Goal: Task Accomplishment & Management: Manage account settings

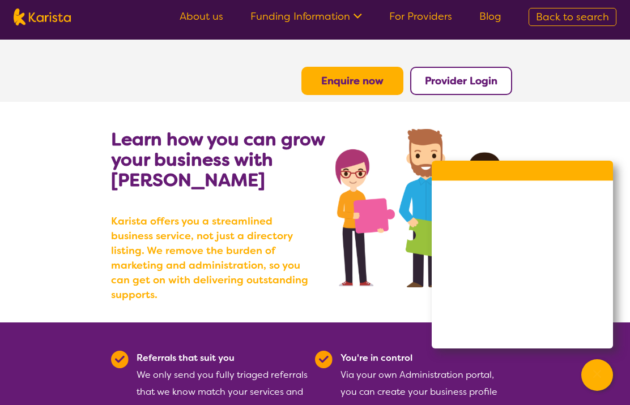
click at [479, 83] on b "Provider Login" at bounding box center [461, 81] width 72 height 14
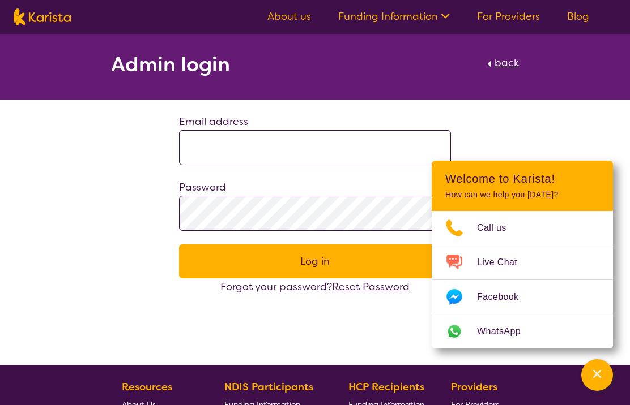
type input "**********"
click at [261, 279] on div "Forgot your password? Reset Password" at bounding box center [315, 287] width 272 height 17
click at [283, 266] on button "Log in" at bounding box center [315, 262] width 272 height 34
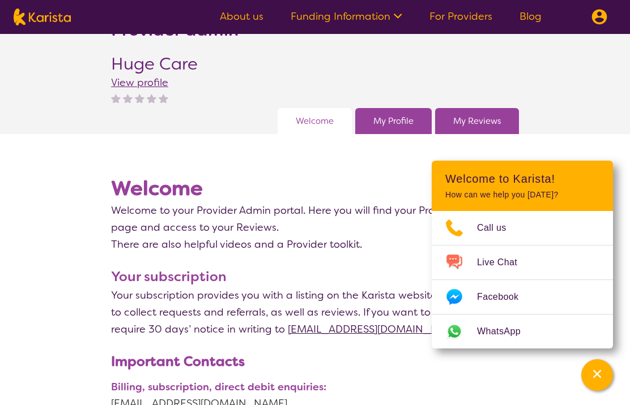
scroll to position [42, 0]
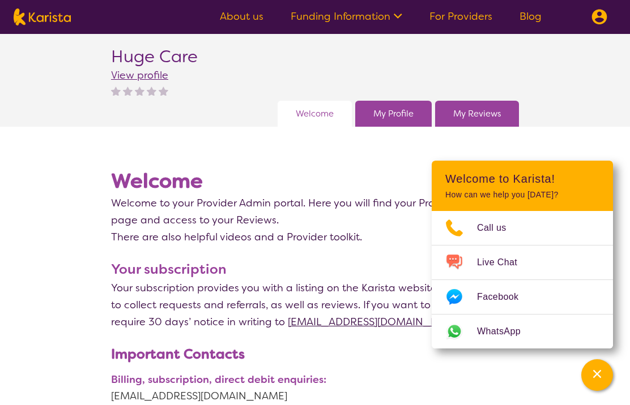
click at [405, 109] on link "My Profile" at bounding box center [393, 113] width 40 height 17
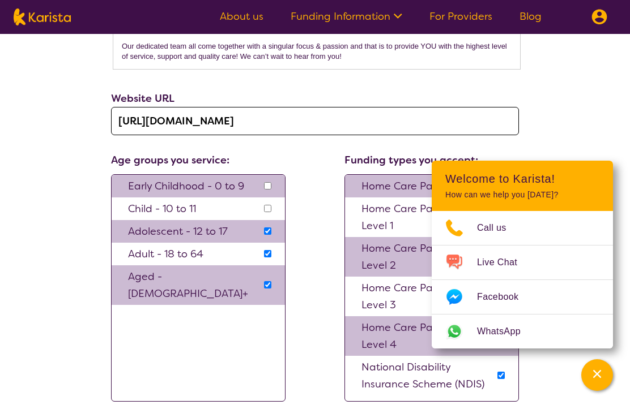
scroll to position [1055, 0]
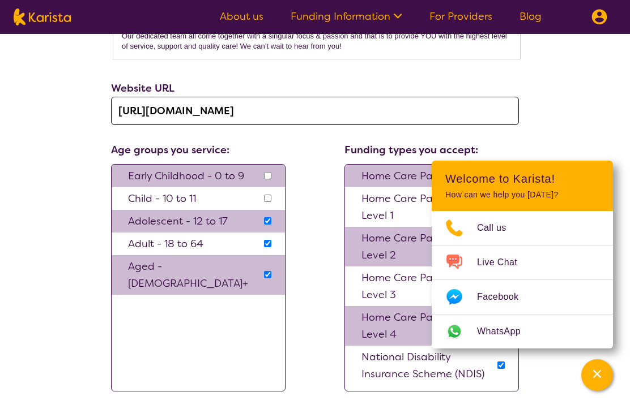
click at [319, 97] on input "[URL][DOMAIN_NAME]" at bounding box center [315, 111] width 408 height 28
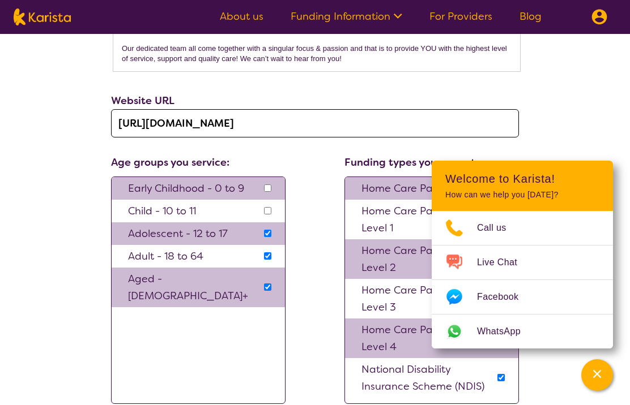
scroll to position [1039, 0]
